Goal: Information Seeking & Learning: Learn about a topic

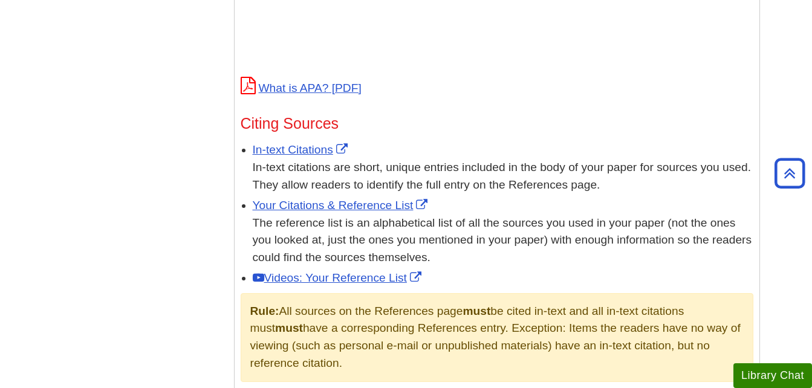
scroll to position [628, 0]
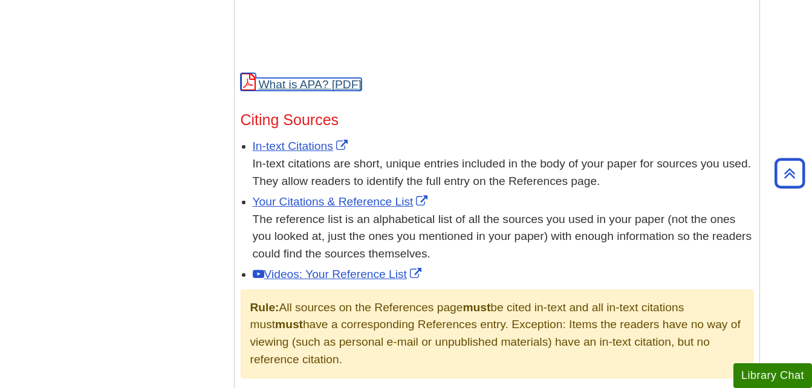
click at [322, 85] on link "What is APA?" at bounding box center [301, 84] width 121 height 13
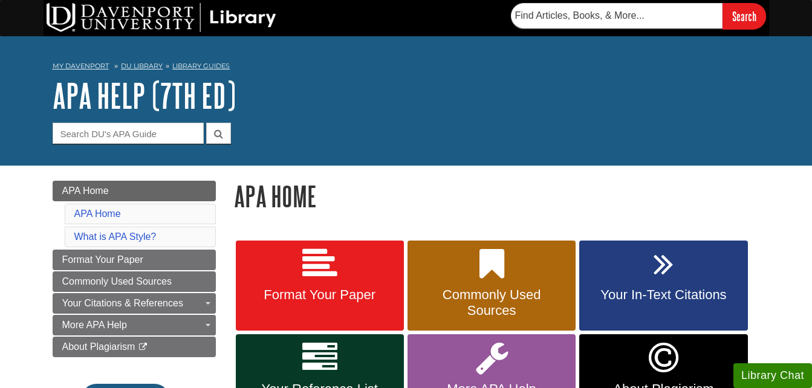
click at [465, 161] on div "My Davenport DU Library Library Guides APA APA Help (7th Ed) APA Home Search th…" at bounding box center [406, 100] width 812 height 129
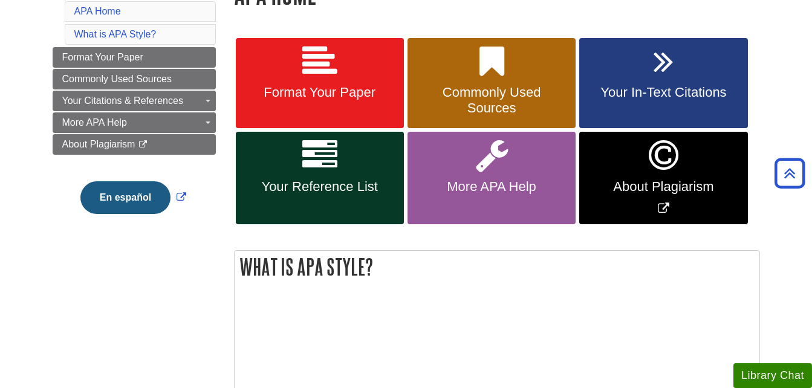
scroll to position [206, 0]
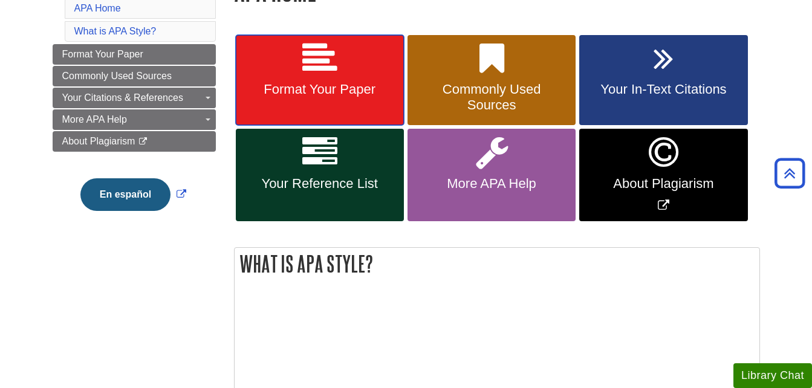
click at [331, 99] on link "Format Your Paper" at bounding box center [320, 80] width 168 height 91
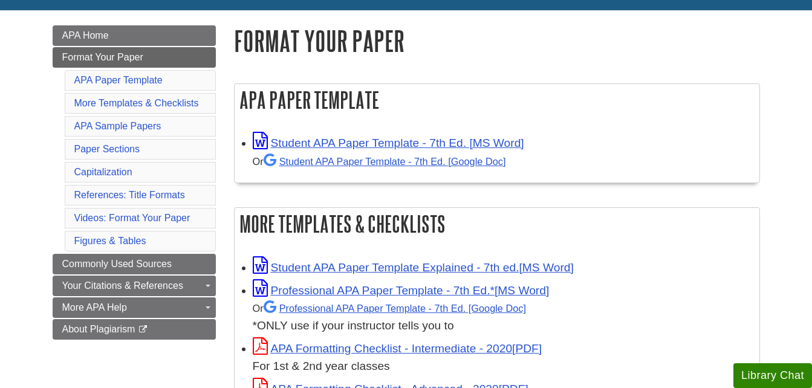
scroll to position [158, 0]
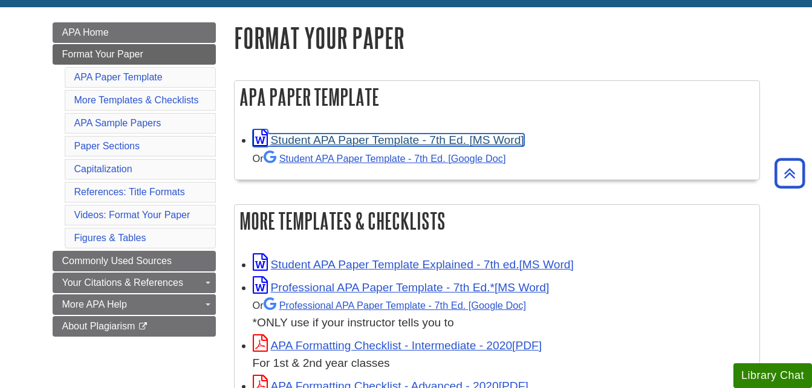
click at [452, 139] on link "Student APA Paper Template - 7th Ed. [MS Word]" at bounding box center [388, 140] width 271 height 13
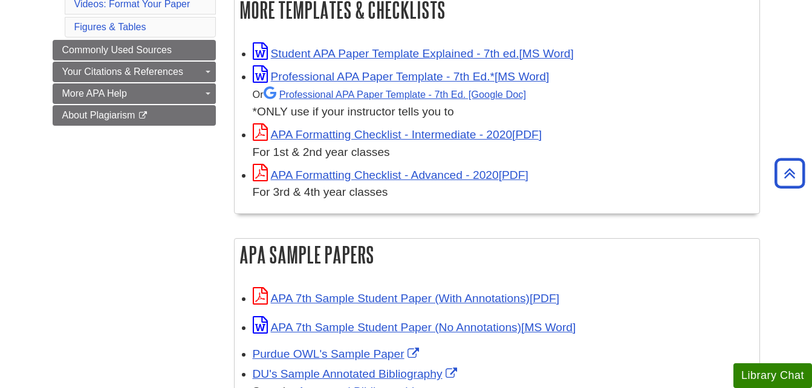
scroll to position [370, 0]
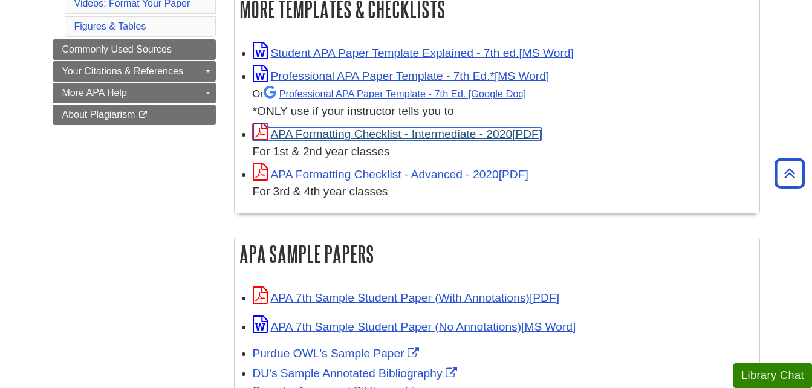
click at [471, 137] on link "APA Formatting Checklist - Intermediate - 2020" at bounding box center [398, 134] width 290 height 13
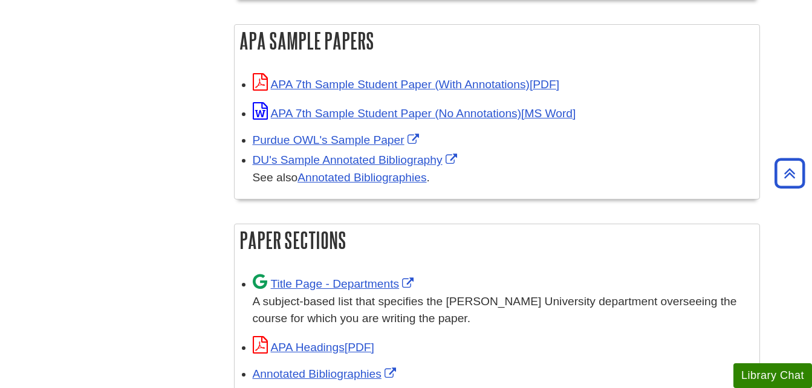
scroll to position [584, 0]
click at [388, 157] on link "DU's Sample Annotated Bibliography" at bounding box center [356, 159] width 207 height 13
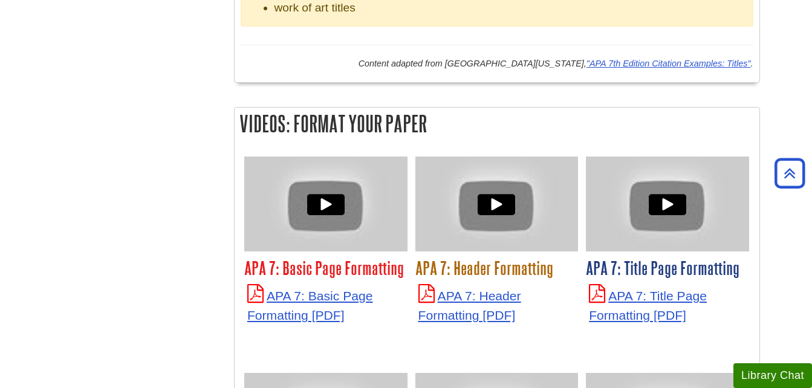
scroll to position [2823, 0]
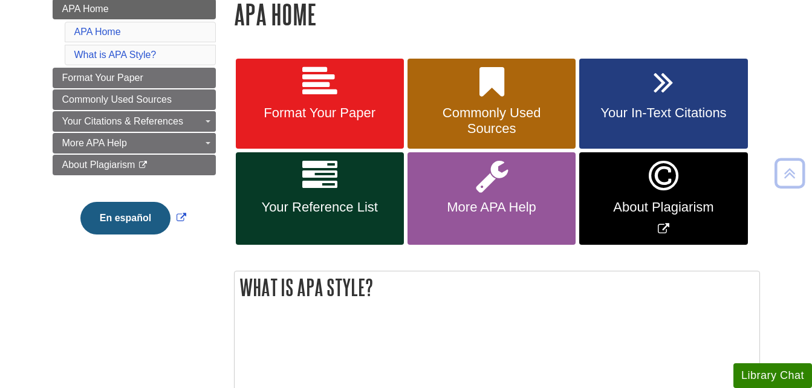
scroll to position [183, 0]
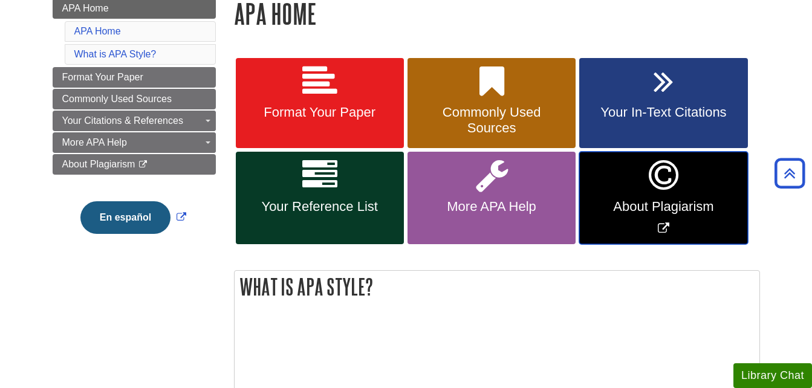
click at [654, 200] on span "About Plagiarism" at bounding box center [663, 207] width 150 height 16
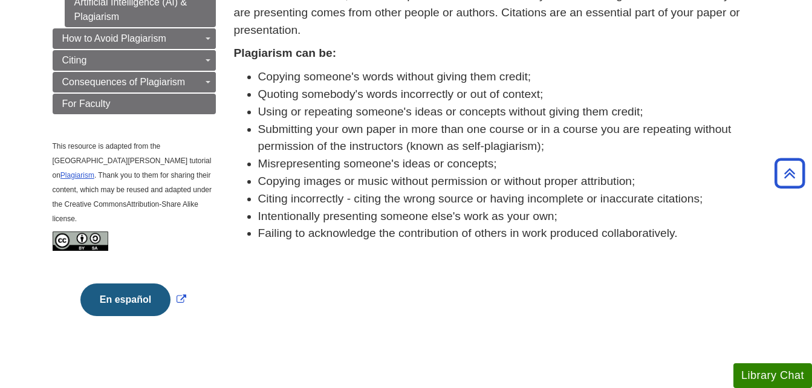
scroll to position [313, 0]
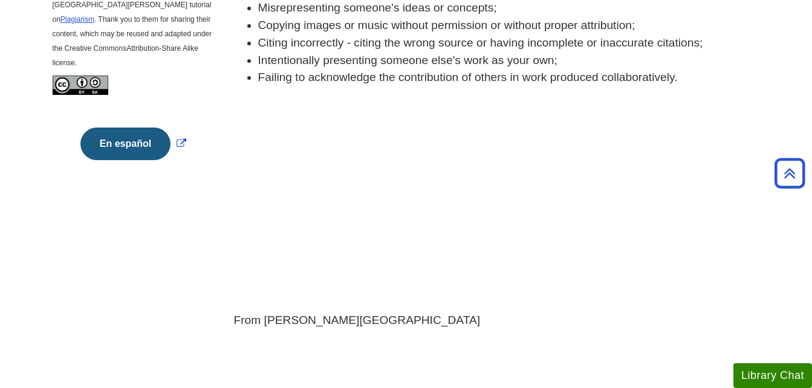
click at [646, 331] on div "From [PERSON_NAME][GEOGRAPHIC_DATA]" at bounding box center [497, 324] width 526 height 24
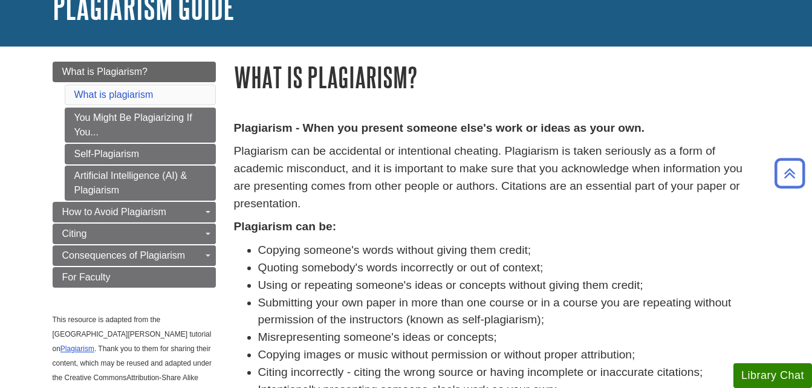
scroll to position [88, 0]
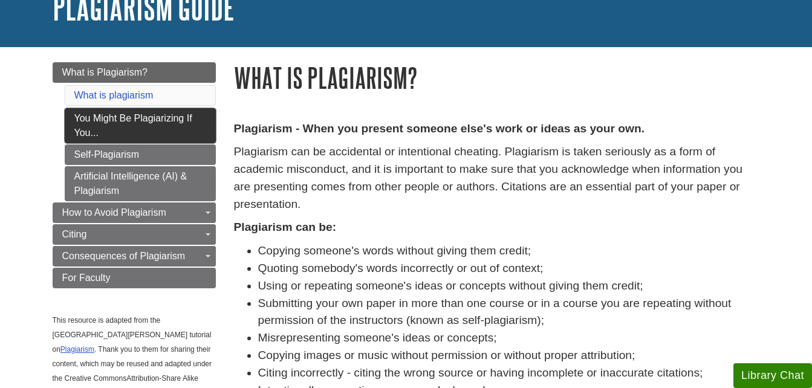
click at [141, 125] on link "You Might Be Plagiarizing If You..." at bounding box center [140, 125] width 151 height 35
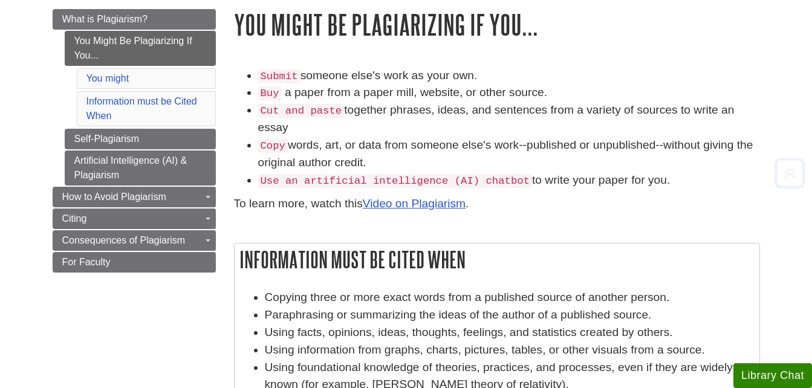
scroll to position [145, 0]
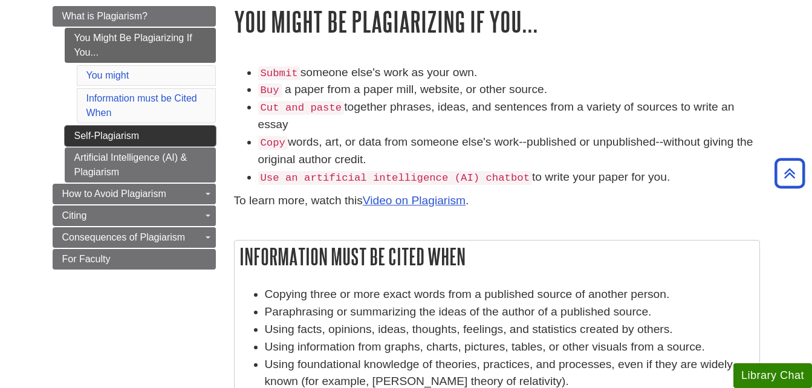
click at [127, 137] on link "Self-Plagiarism" at bounding box center [140, 136] width 151 height 21
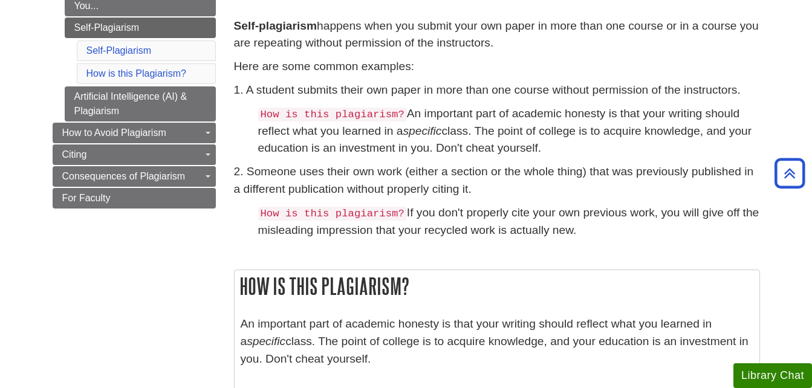
scroll to position [190, 0]
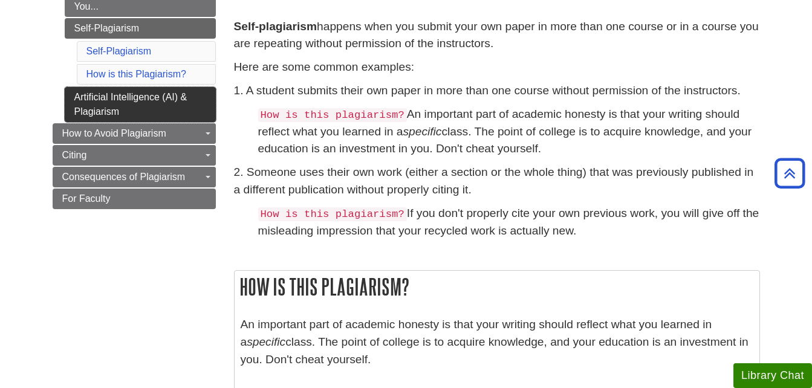
click at [147, 97] on link "Artificial Intelligence (AI) & Plagiarism" at bounding box center [140, 104] width 151 height 35
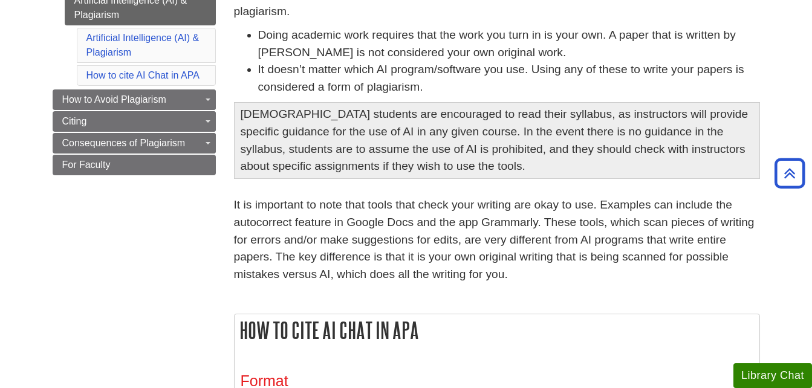
scroll to position [242, 0]
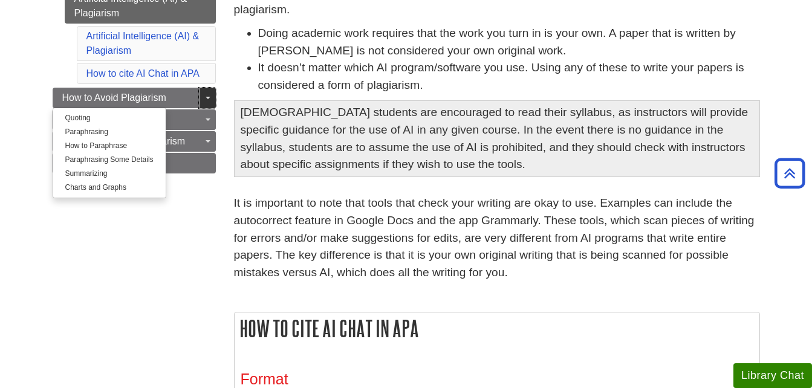
click at [208, 94] on link "Toggle Dropdown" at bounding box center [207, 98] width 17 height 21
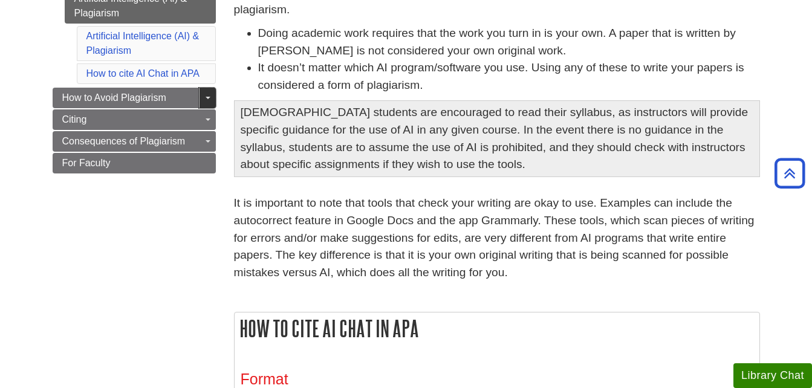
click at [207, 93] on link "Toggle Dropdown" at bounding box center [207, 98] width 17 height 21
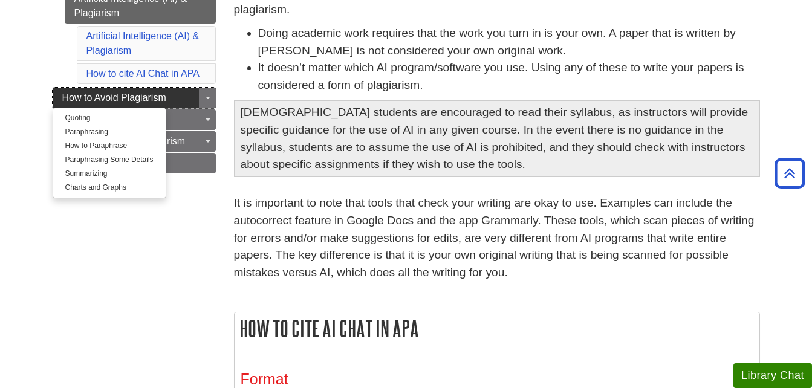
click at [128, 97] on span "How to Avoid Plagiarism" at bounding box center [114, 98] width 104 height 10
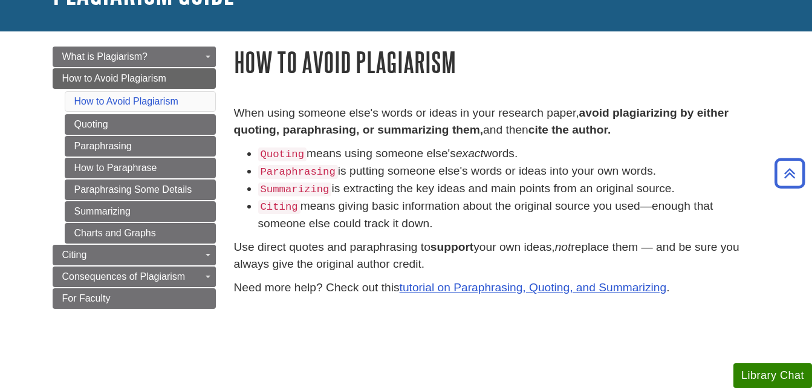
scroll to position [102, 0]
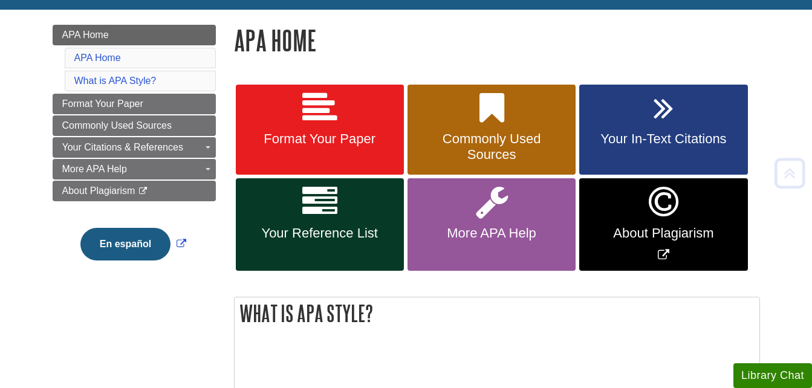
scroll to position [161, 0]
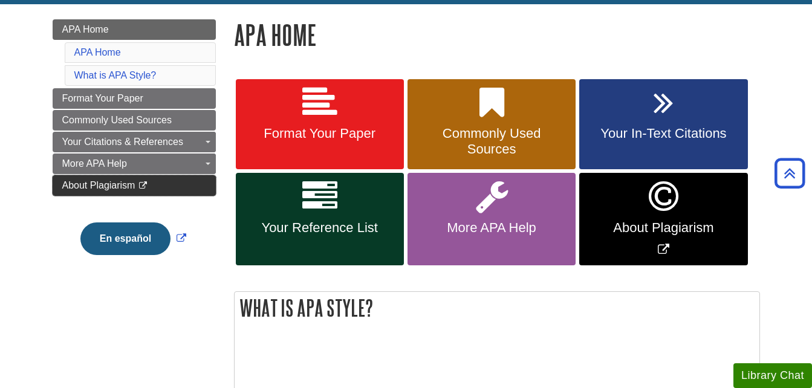
click at [94, 186] on span "About Plagiarism" at bounding box center [98, 185] width 73 height 10
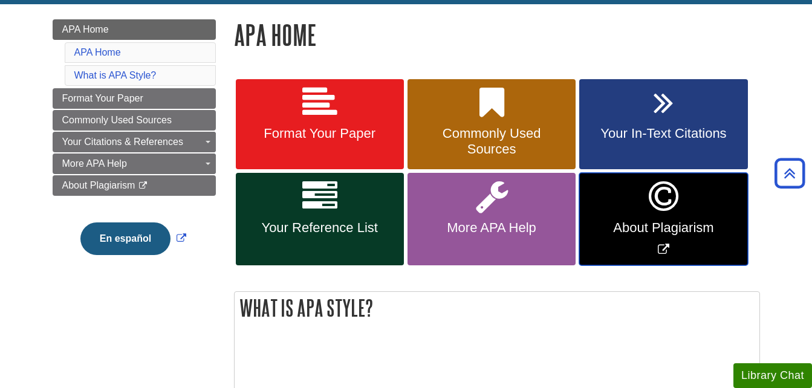
click at [615, 211] on link "About Plagiarism" at bounding box center [663, 219] width 168 height 93
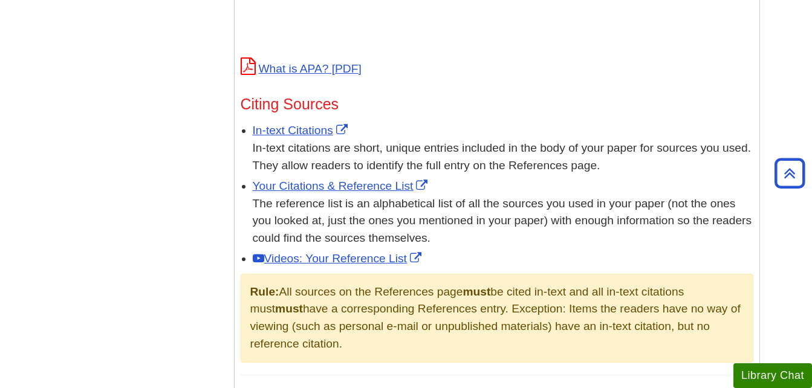
scroll to position [646, 0]
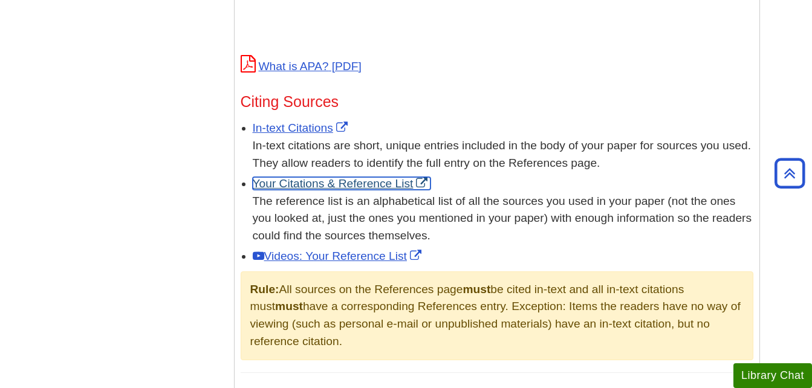
click at [340, 182] on link "Your Citations & Reference List" at bounding box center [342, 183] width 178 height 13
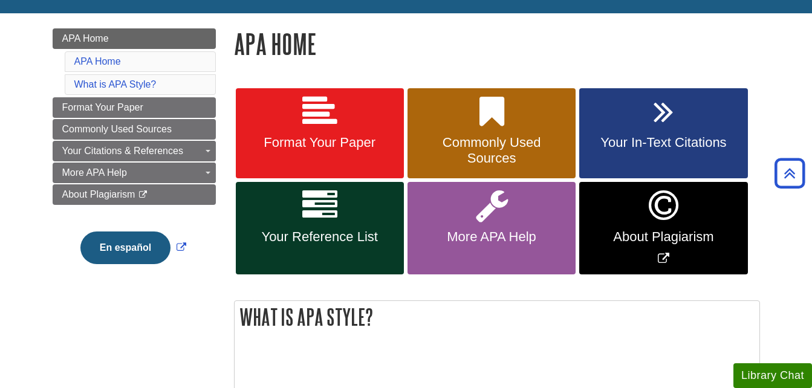
scroll to position [152, 0]
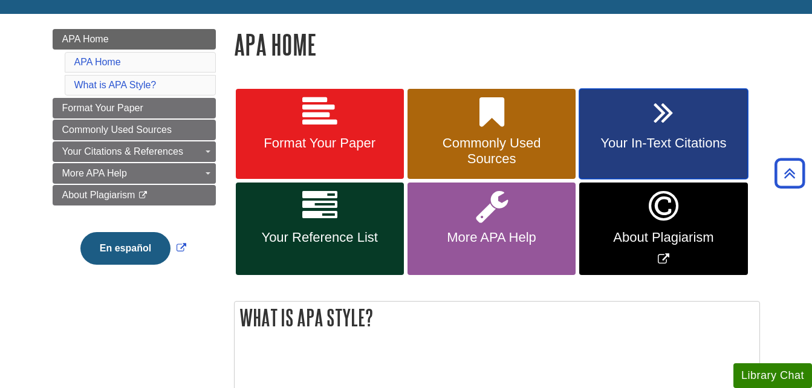
click at [641, 123] on link "Your In-Text Citations" at bounding box center [663, 134] width 168 height 91
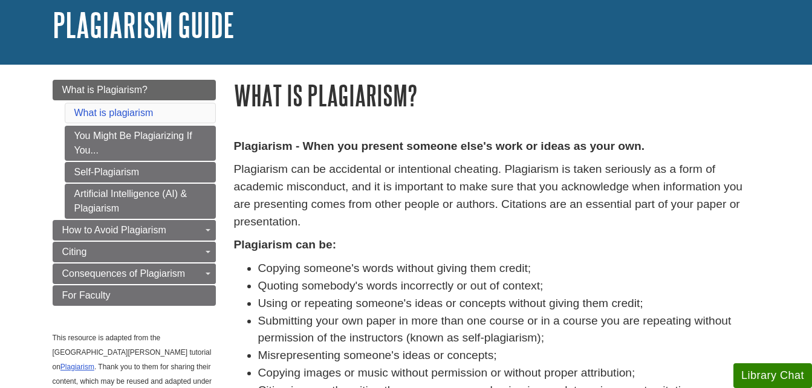
scroll to position [72, 0]
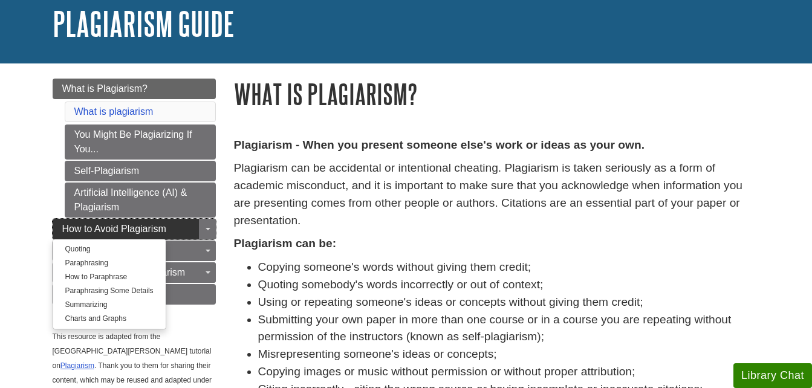
click at [156, 228] on span "How to Avoid Plagiarism" at bounding box center [114, 229] width 104 height 10
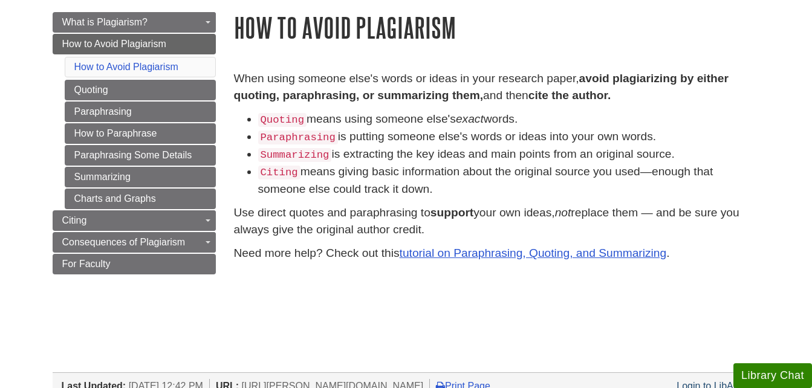
scroll to position [140, 0]
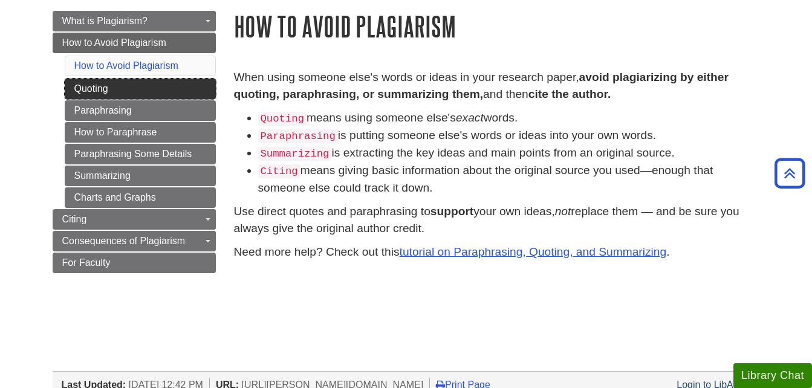
click at [99, 89] on link "Quoting" at bounding box center [140, 89] width 151 height 21
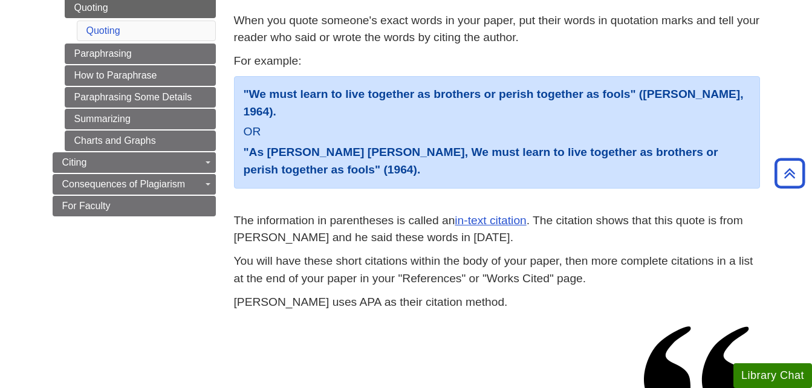
scroll to position [196, 0]
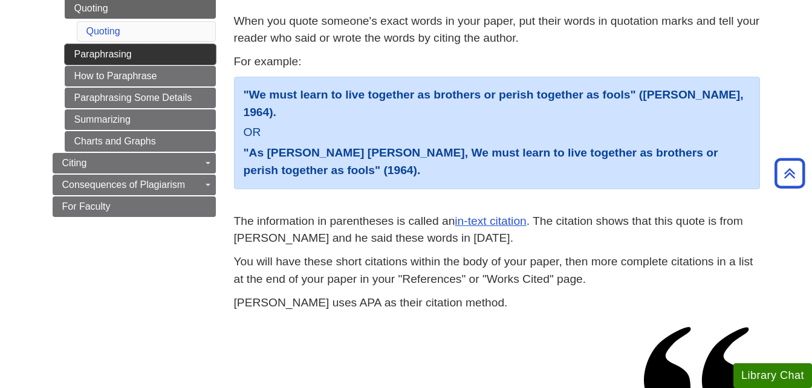
click at [80, 52] on link "Paraphrasing" at bounding box center [140, 54] width 151 height 21
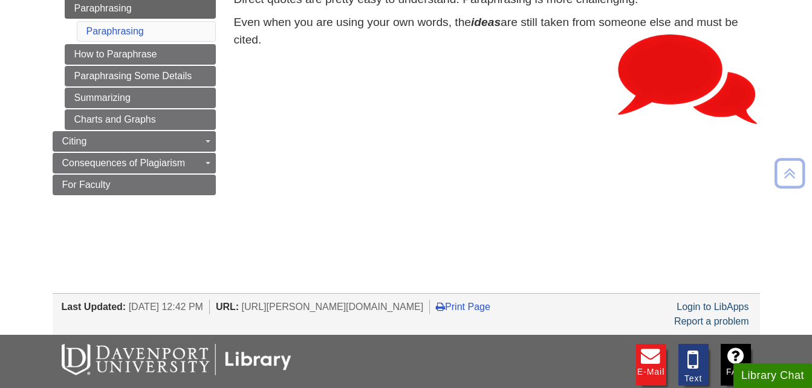
scroll to position [218, 0]
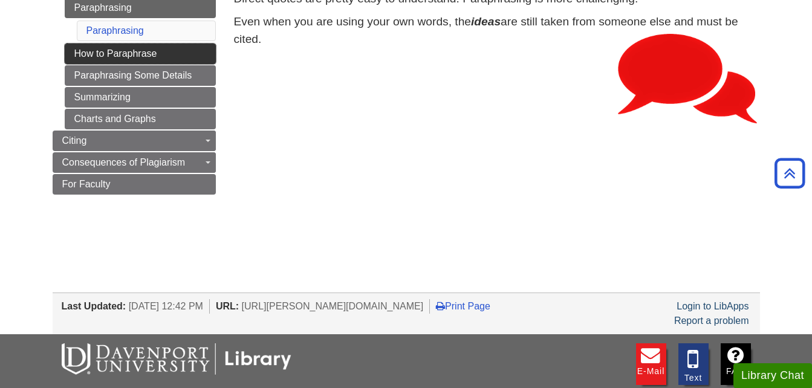
click at [106, 54] on link "How to Paraphrase" at bounding box center [140, 54] width 151 height 21
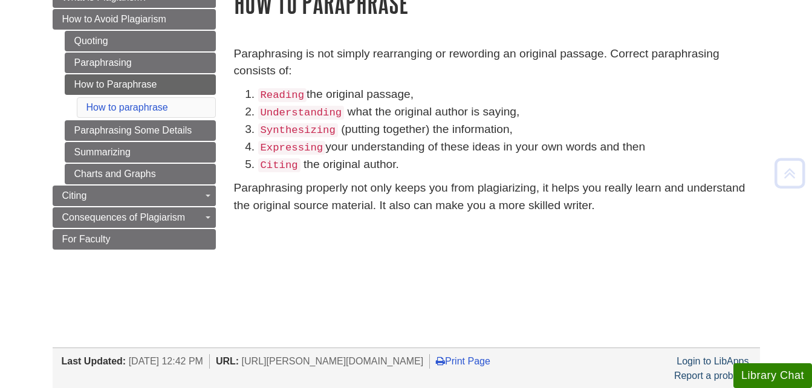
scroll to position [164, 0]
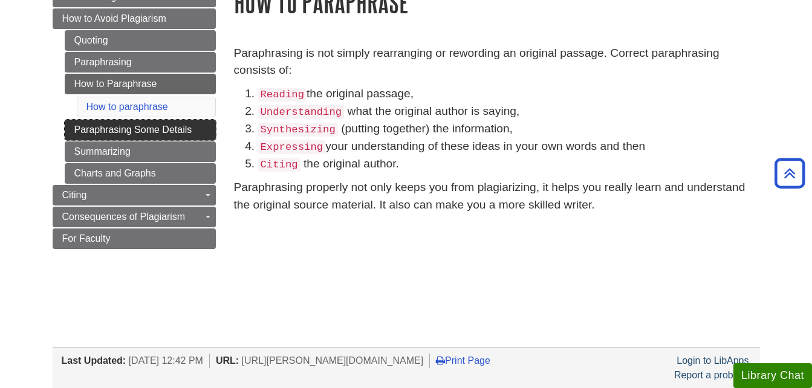
click at [113, 132] on link "Paraphrasing Some Details" at bounding box center [140, 130] width 151 height 21
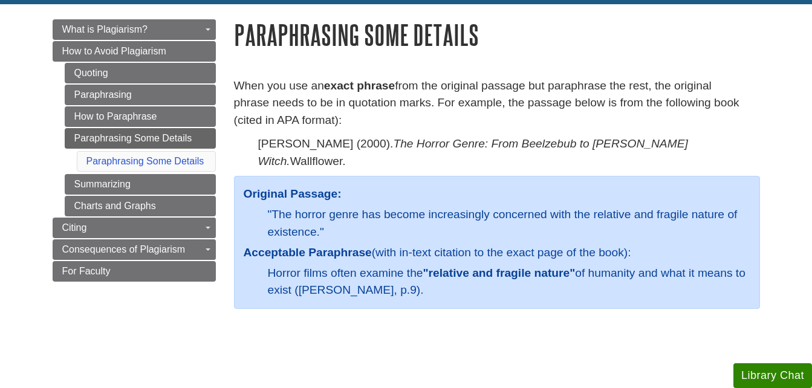
scroll to position [132, 0]
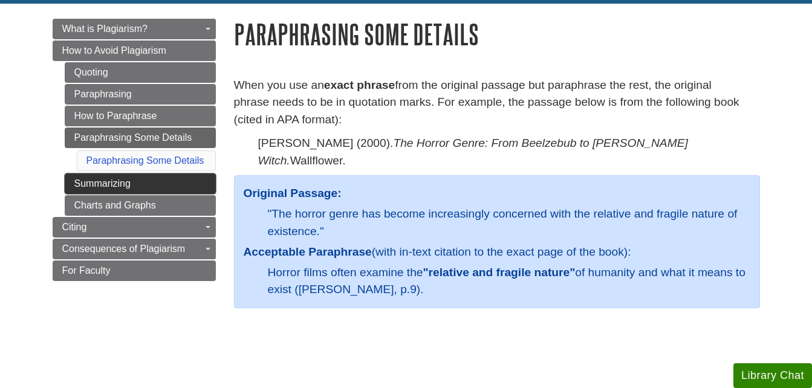
click at [127, 183] on link "Summarizing" at bounding box center [140, 184] width 151 height 21
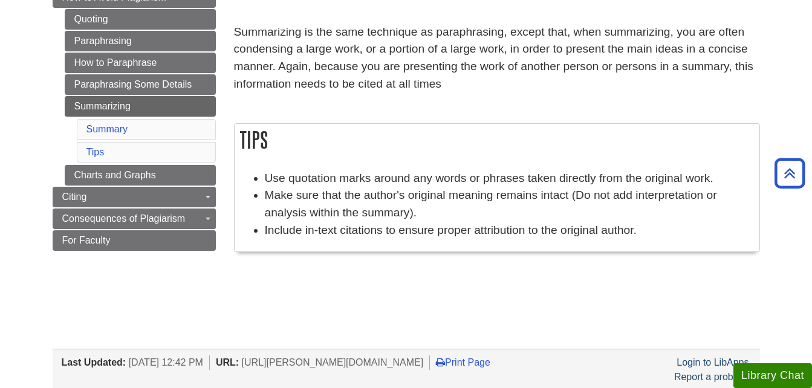
scroll to position [178, 0]
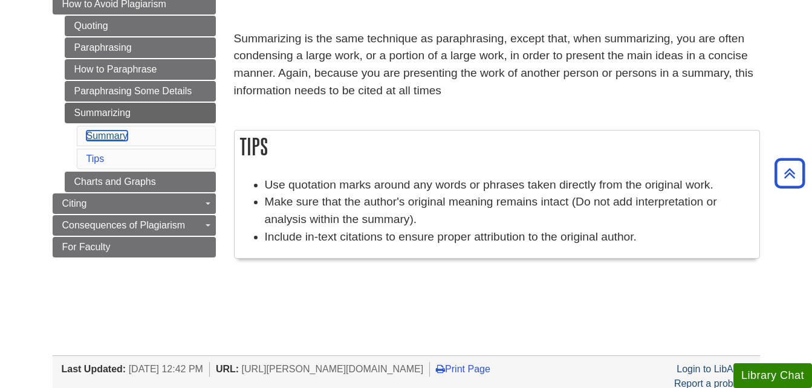
click at [106, 138] on link "Summary" at bounding box center [106, 136] width 41 height 10
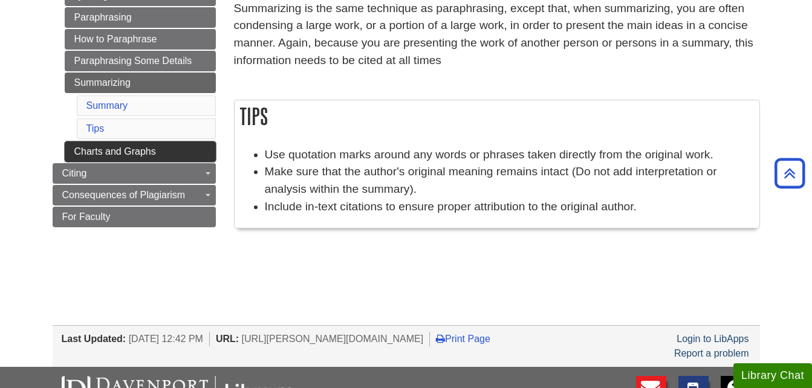
click at [103, 150] on link "Charts and Graphs" at bounding box center [140, 151] width 151 height 21
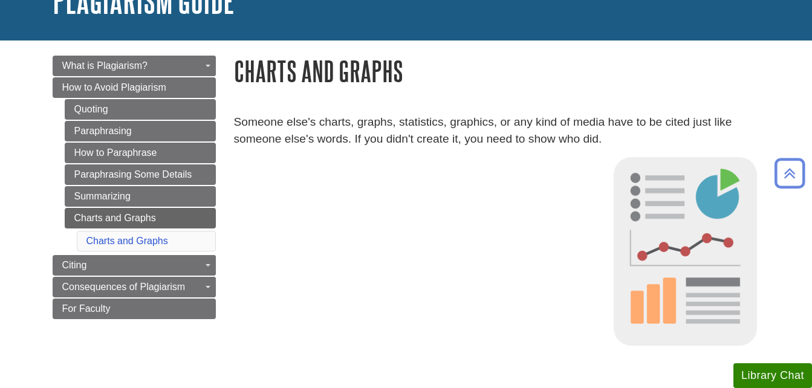
scroll to position [94, 0]
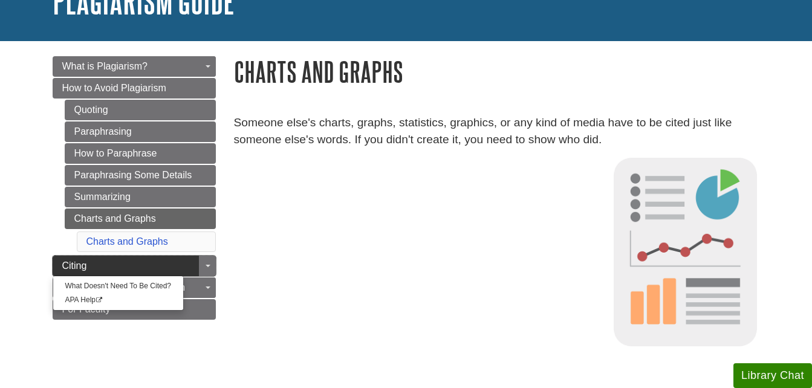
click at [89, 268] on link "Citing" at bounding box center [134, 266] width 163 height 21
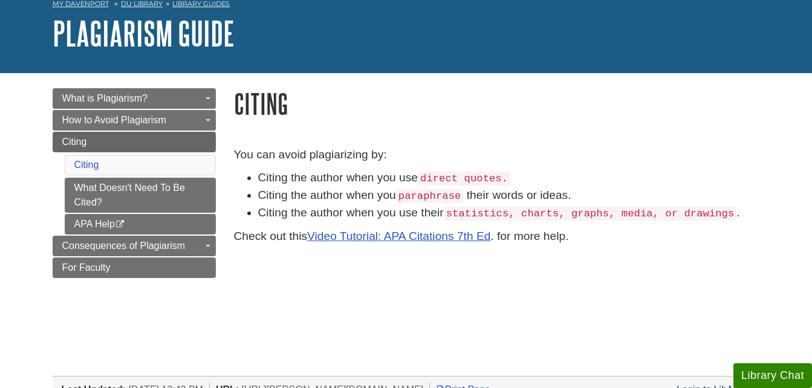
scroll to position [63, 0]
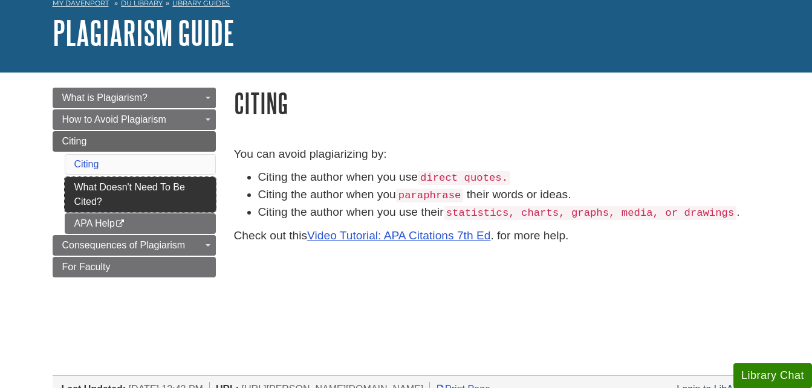
click at [152, 190] on link "What Doesn't Need To Be Cited?" at bounding box center [140, 194] width 151 height 35
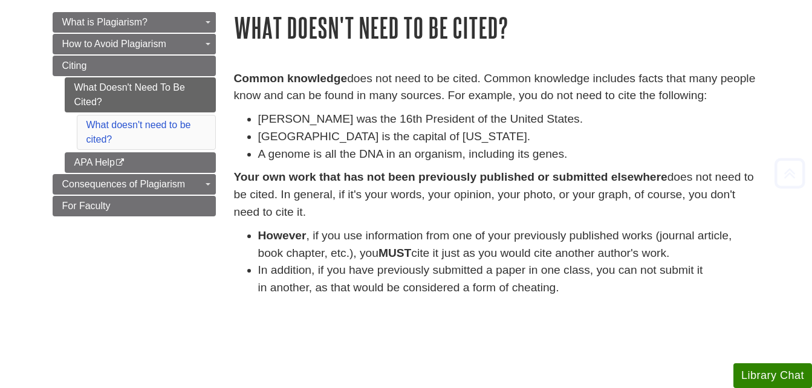
scroll to position [139, 0]
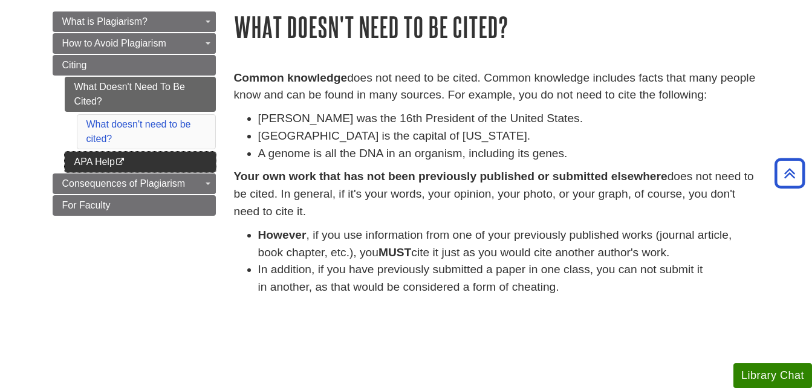
click at [102, 164] on link "APA Help This link opens in a new window" at bounding box center [140, 162] width 151 height 21
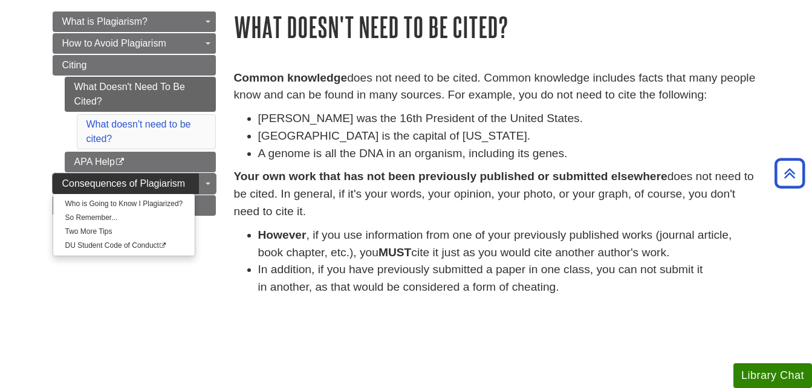
click at [138, 185] on span "Consequences of Plagiarism" at bounding box center [123, 183] width 123 height 10
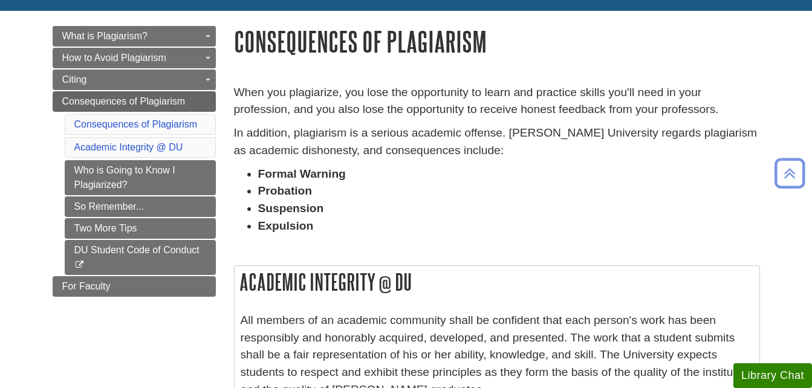
scroll to position [124, 0]
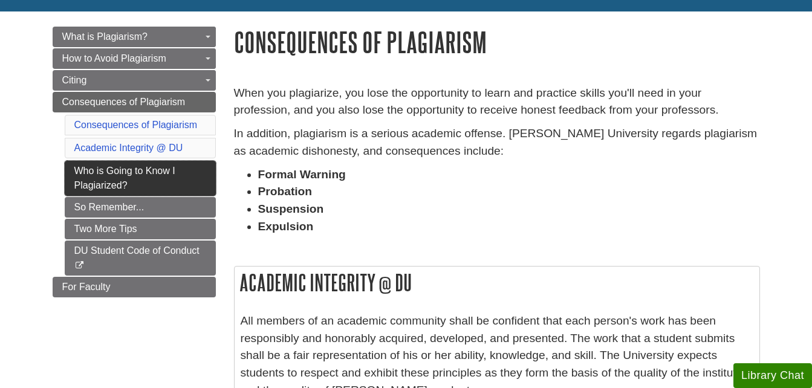
click at [128, 174] on link "Who is Going to Know I Plagiarized?" at bounding box center [140, 178] width 151 height 35
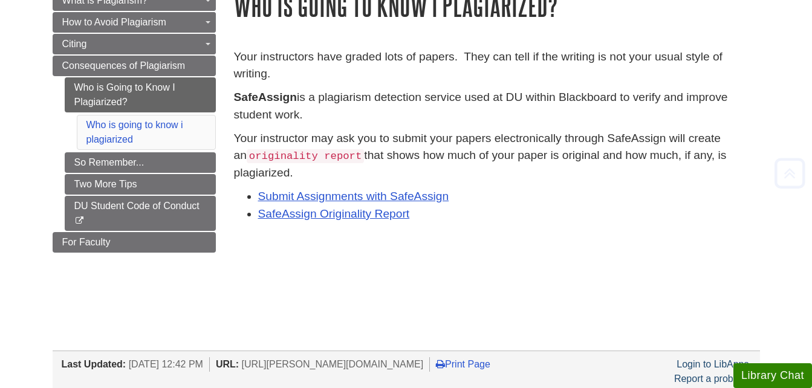
scroll to position [161, 0]
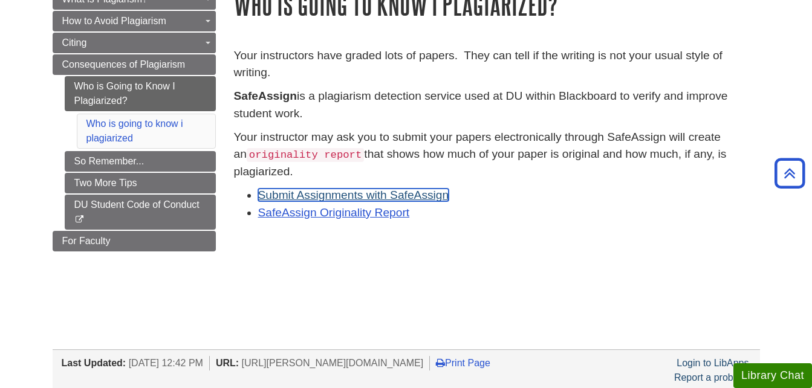
click at [354, 193] on link "Submit Assignments with SafeAssign" at bounding box center [353, 195] width 191 height 13
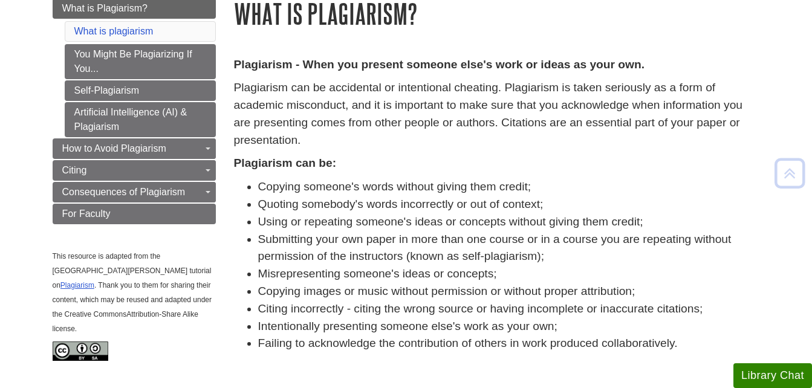
scroll to position [154, 0]
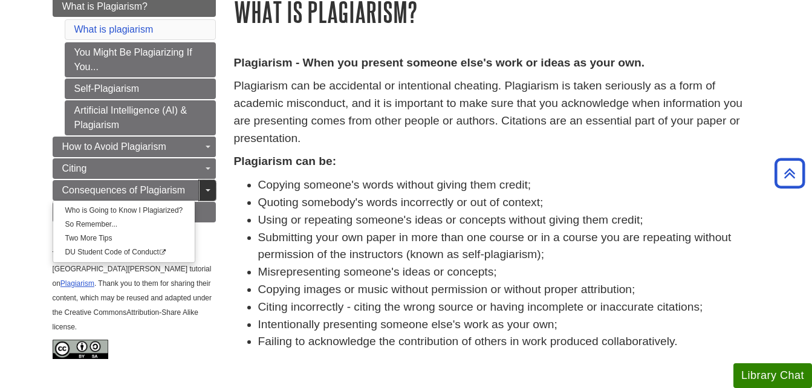
click at [206, 190] on span "Guide Page Menu" at bounding box center [208, 190] width 5 height 2
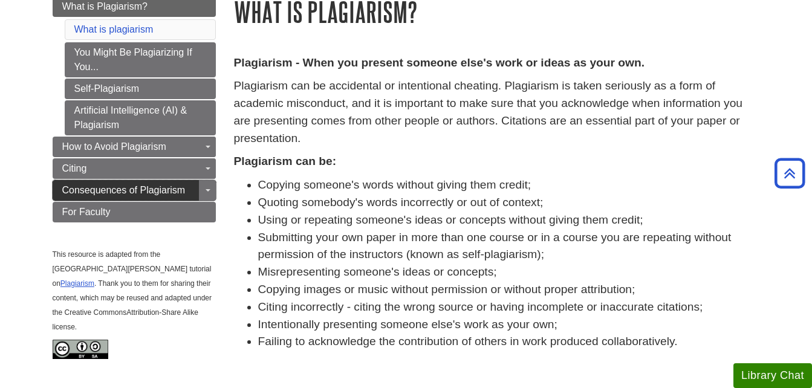
click at [159, 187] on span "Consequences of Plagiarism" at bounding box center [123, 190] width 123 height 10
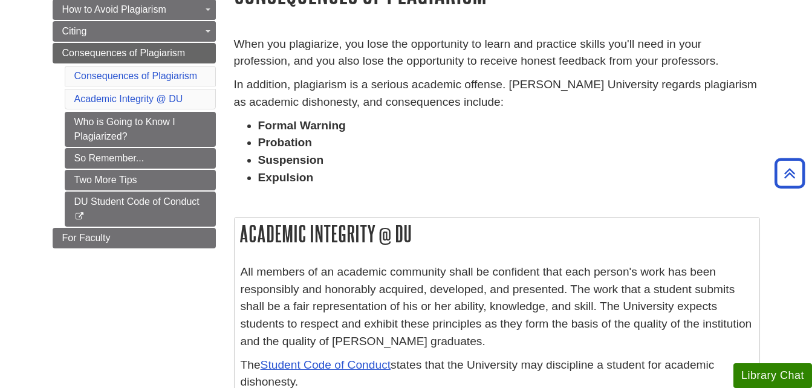
scroll to position [152, 0]
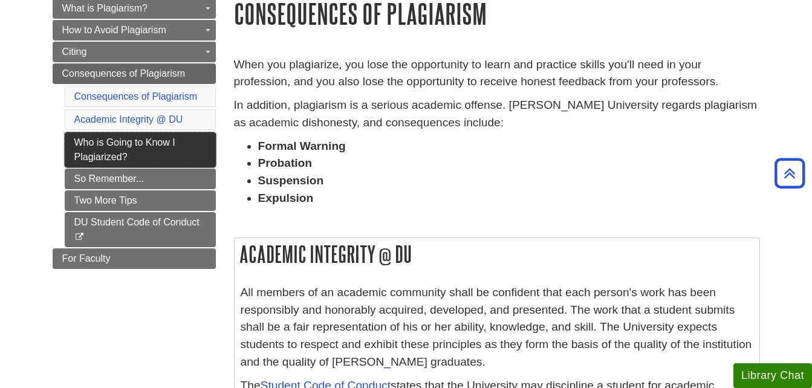
click at [148, 150] on link "Who is Going to Know I Plagiarized?" at bounding box center [140, 149] width 151 height 35
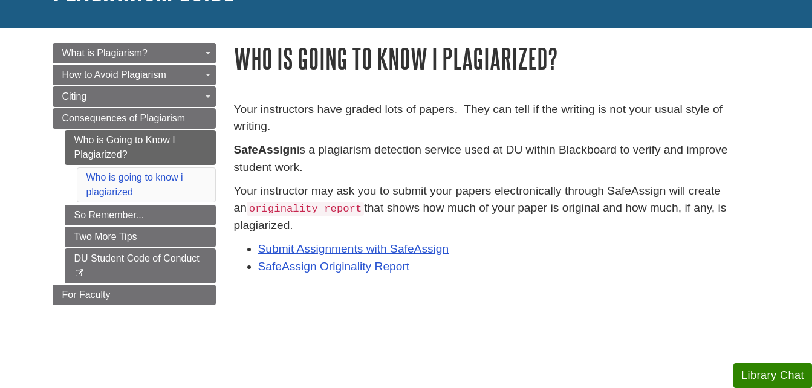
scroll to position [108, 0]
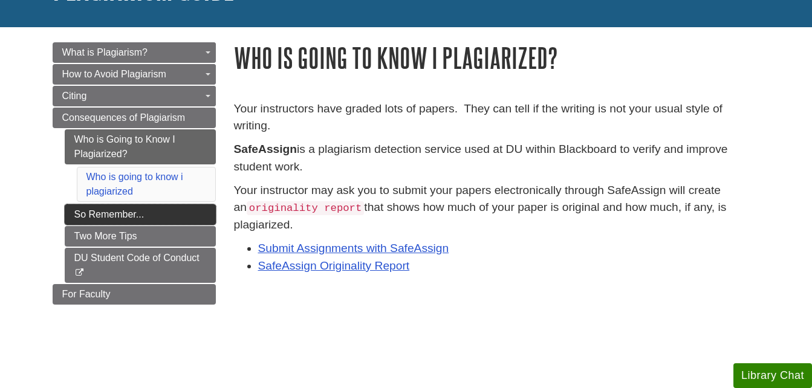
click at [143, 212] on link "So Remember..." at bounding box center [140, 214] width 151 height 21
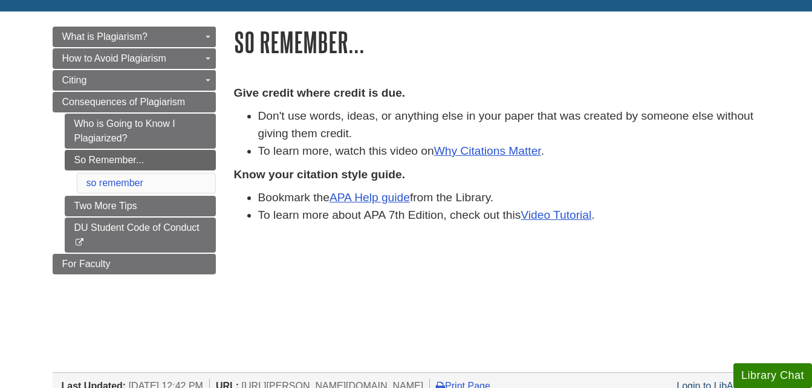
scroll to position [125, 0]
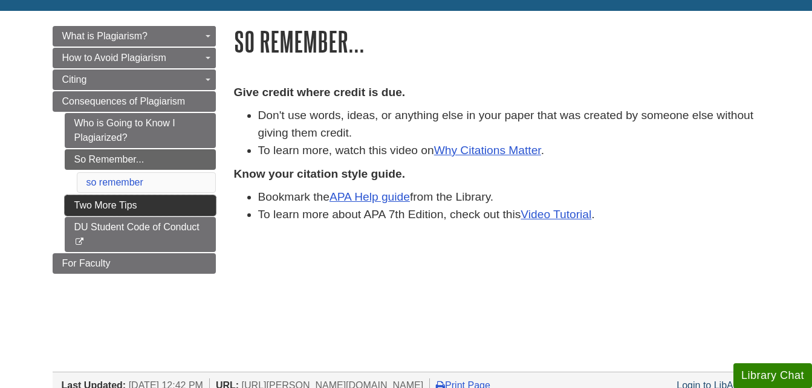
click at [119, 204] on link "Two More Tips" at bounding box center [140, 205] width 151 height 21
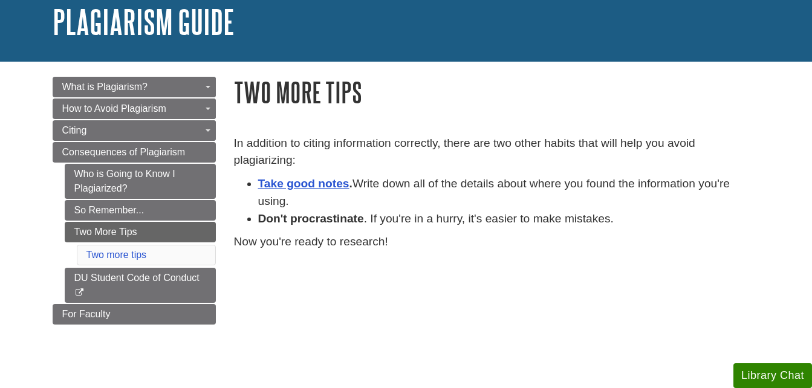
scroll to position [74, 0]
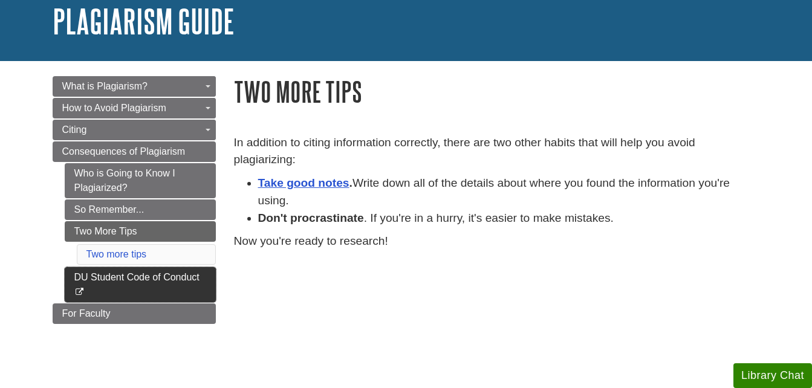
click at [174, 274] on link "DU Student Code of Conduct This link opens in a new window" at bounding box center [140, 284] width 151 height 35
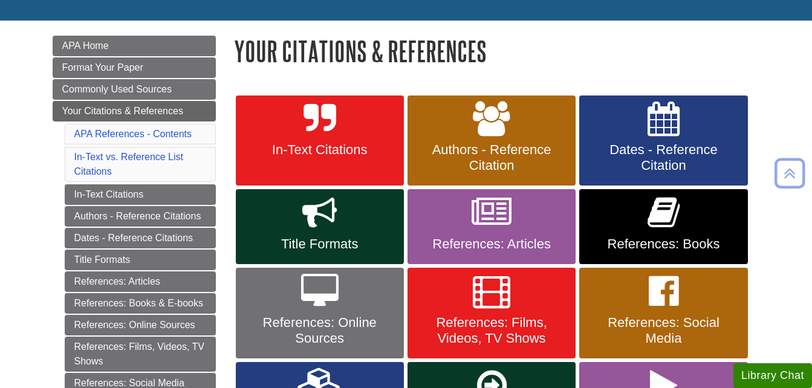
scroll to position [146, 0]
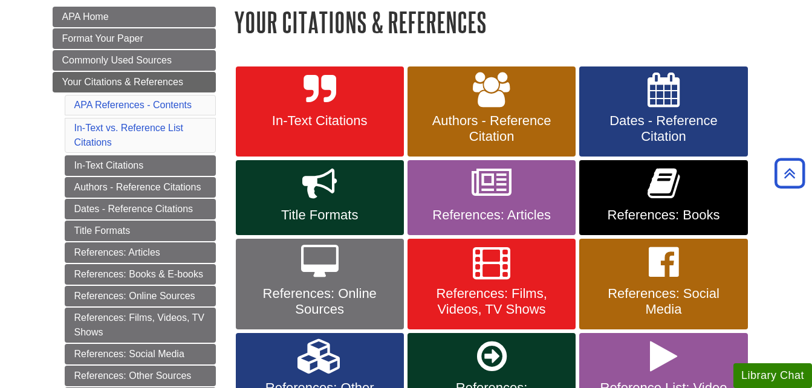
scroll to position [174, 0]
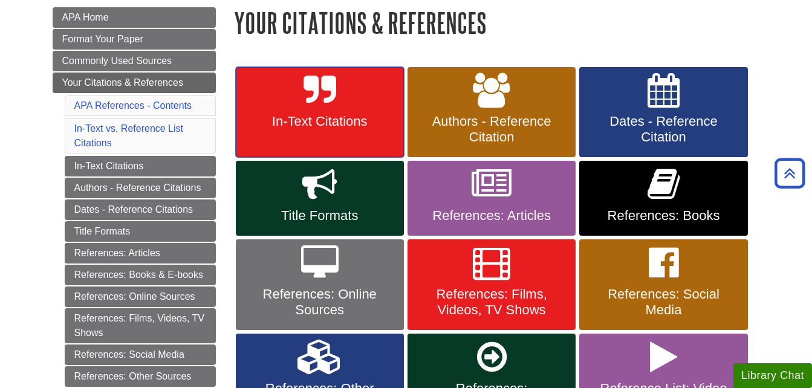
click at [325, 130] on link "In-Text Citations" at bounding box center [320, 112] width 168 height 91
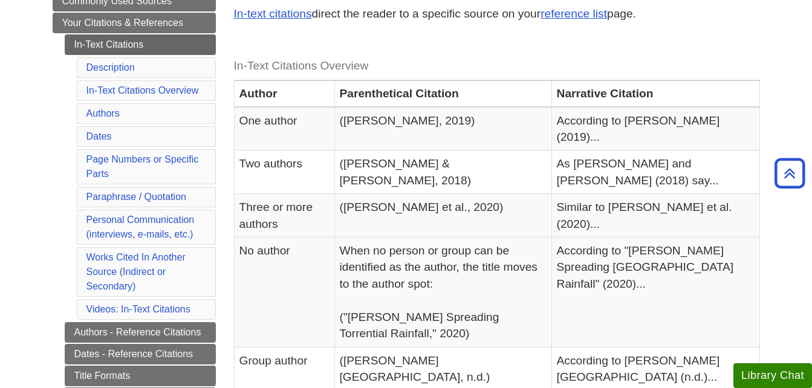
scroll to position [224, 0]
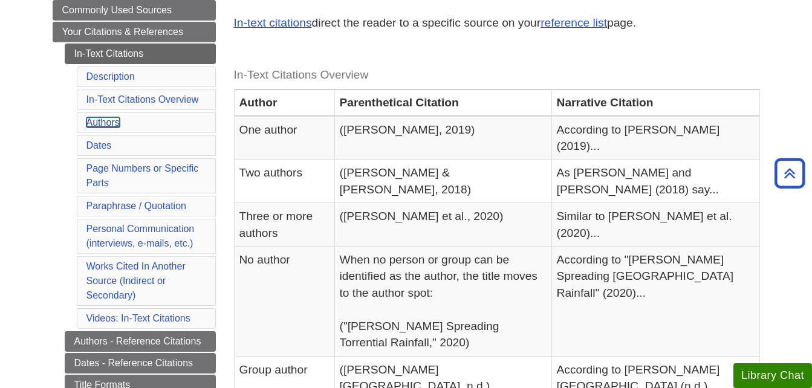
click at [112, 122] on link "Authors" at bounding box center [102, 122] width 33 height 10
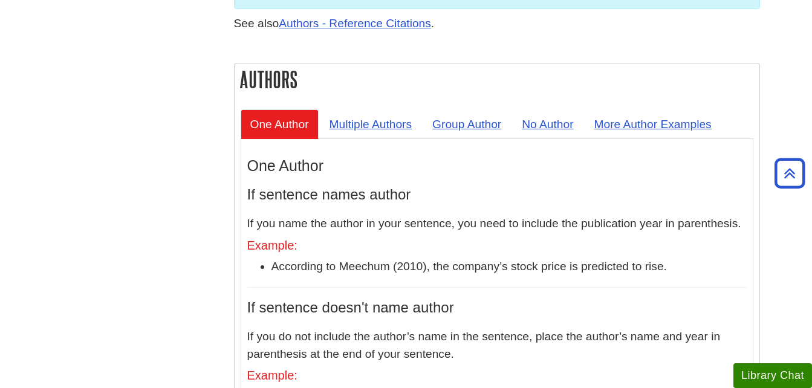
scroll to position [1080, 0]
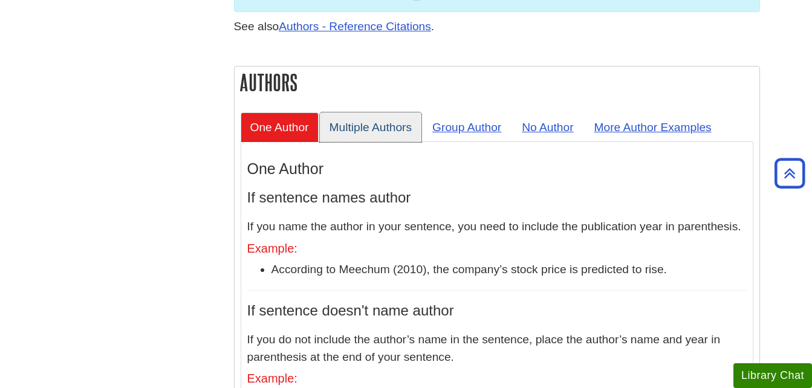
click at [384, 112] on link "Multiple Authors" at bounding box center [371, 127] width 102 height 30
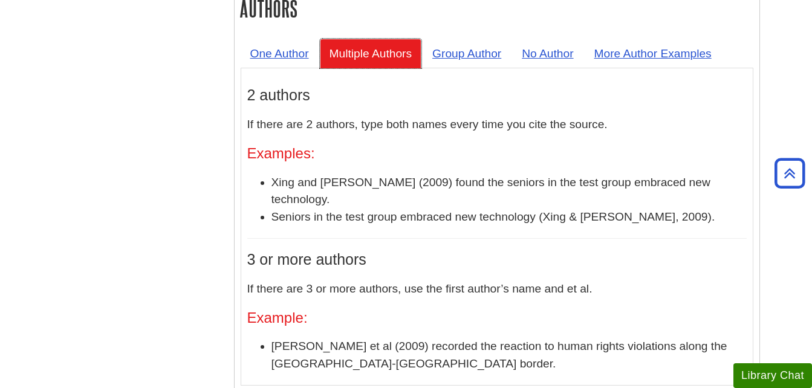
scroll to position [1153, 0]
click at [464, 39] on link "Group Author" at bounding box center [467, 54] width 88 height 30
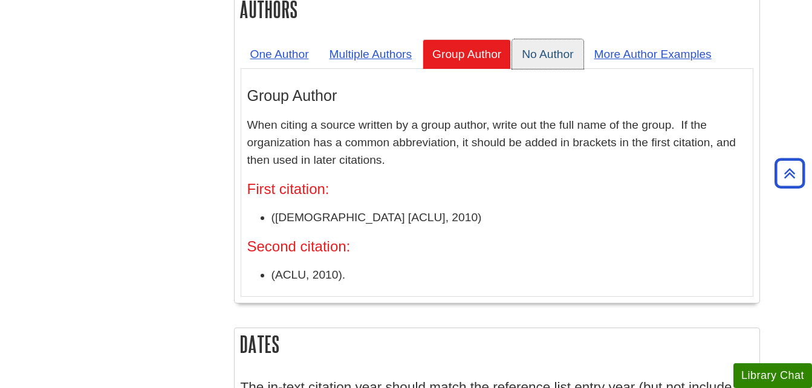
click at [556, 39] on link "No Author" at bounding box center [547, 54] width 71 height 30
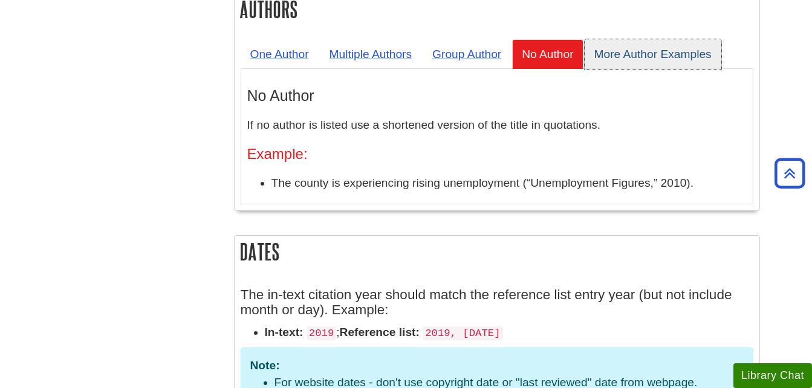
click at [656, 39] on link "More Author Examples" at bounding box center [653, 54] width 137 height 30
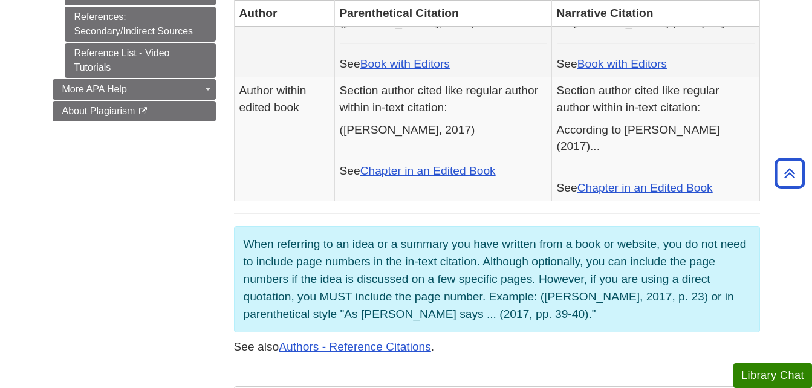
scroll to position [761, 0]
